Goal: Task Accomplishment & Management: Manage account settings

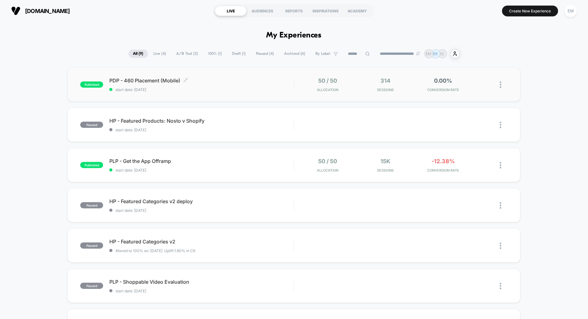
click at [172, 78] on span "PDP - 460 Placement (Mobile) Click to edit experience details" at bounding box center [201, 81] width 184 height 6
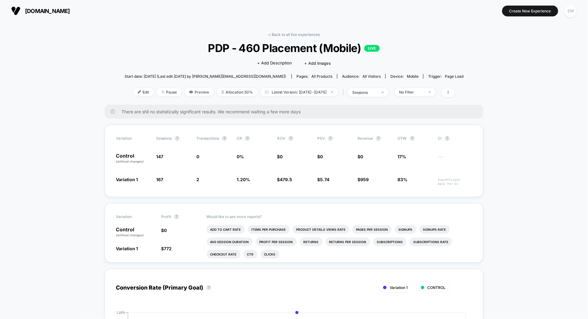
click at [571, 10] on div "EM" at bounding box center [571, 11] width 12 height 12
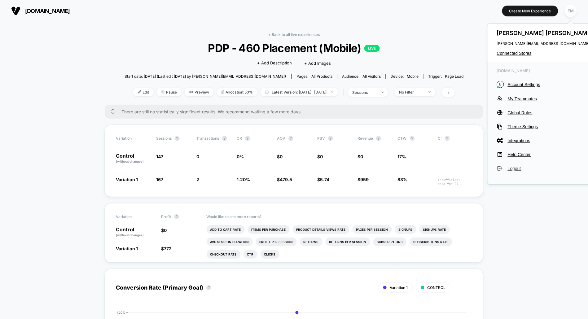
click at [514, 170] on span "Logout" at bounding box center [551, 168] width 87 height 5
